Goal: Information Seeking & Learning: Learn about a topic

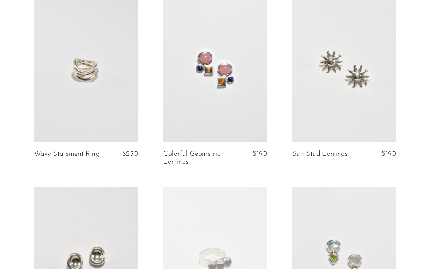
scroll to position [2287, 0]
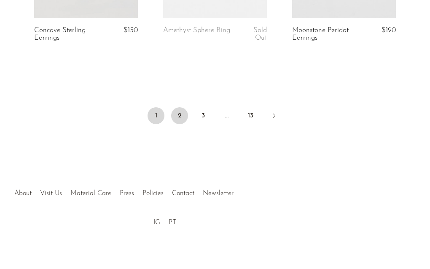
click at [182, 117] on link "2" at bounding box center [179, 115] width 17 height 17
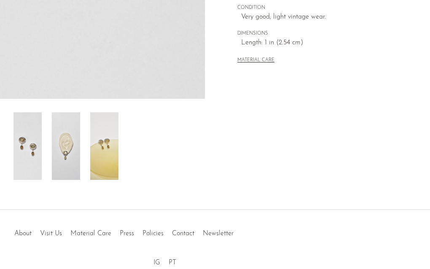
scroll to position [296, 0]
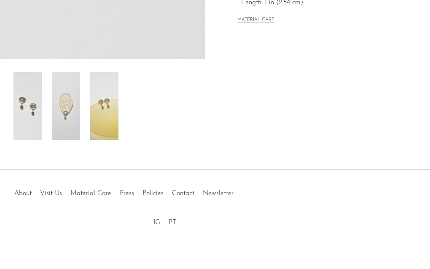
click at [100, 106] on img at bounding box center [104, 105] width 28 height 67
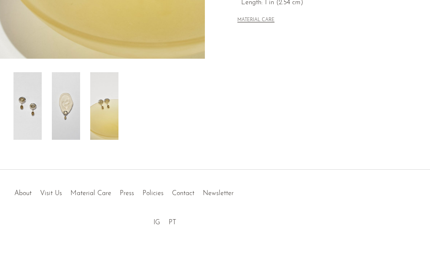
click at [65, 108] on img at bounding box center [66, 105] width 28 height 67
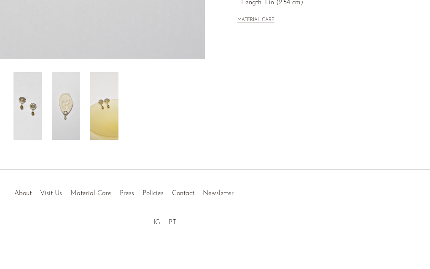
click at [29, 117] on img at bounding box center [27, 105] width 28 height 67
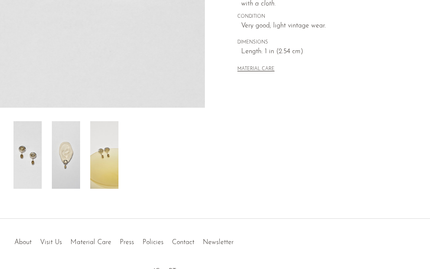
scroll to position [265, 0]
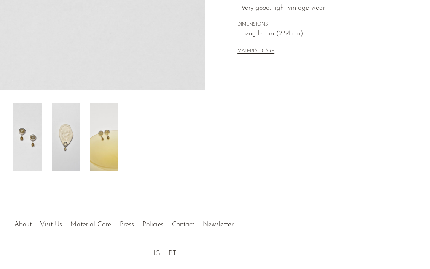
click at [54, 135] on img at bounding box center [66, 136] width 28 height 67
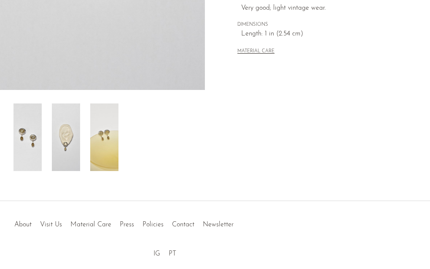
click at [114, 141] on img at bounding box center [104, 136] width 28 height 67
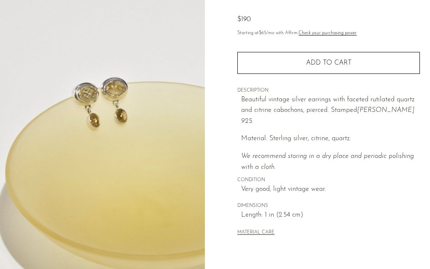
scroll to position [87, 0]
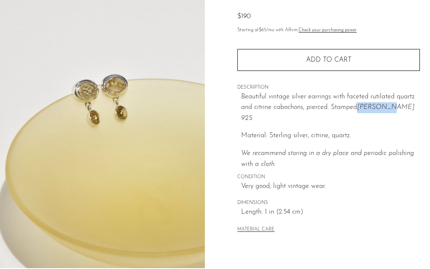
drag, startPoint x: 359, startPoint y: 108, endPoint x: 386, endPoint y: 110, distance: 27.0
click at [386, 110] on em "Lori Bonn 925." at bounding box center [327, 113] width 173 height 18
copy em "Lori Bonn"
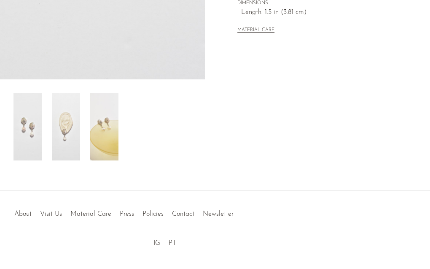
scroll to position [296, 0]
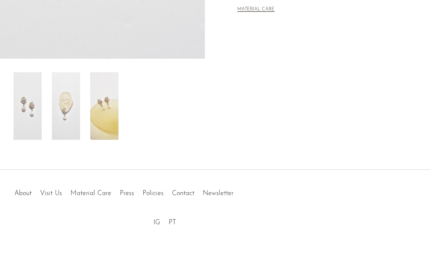
click at [70, 118] on img at bounding box center [66, 105] width 28 height 67
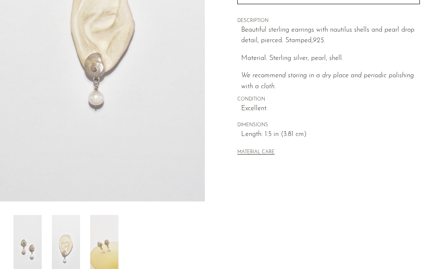
scroll to position [81, 0]
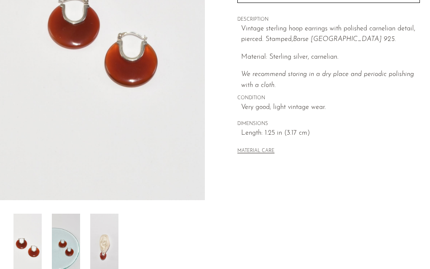
scroll to position [170, 0]
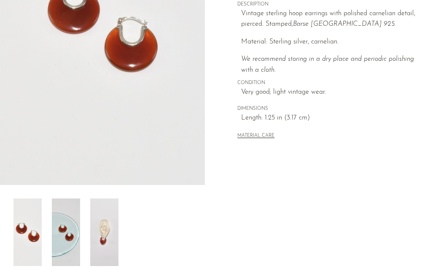
click at [103, 233] on img at bounding box center [104, 231] width 28 height 67
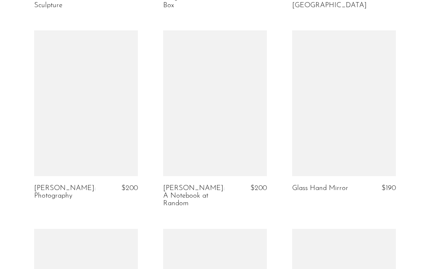
scroll to position [1037, 0]
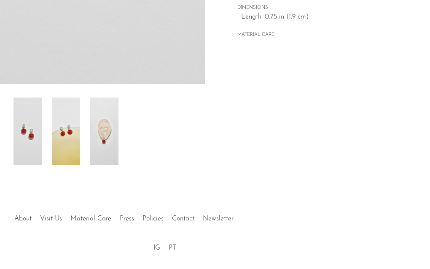
scroll to position [296, 0]
